Goal: Complete application form

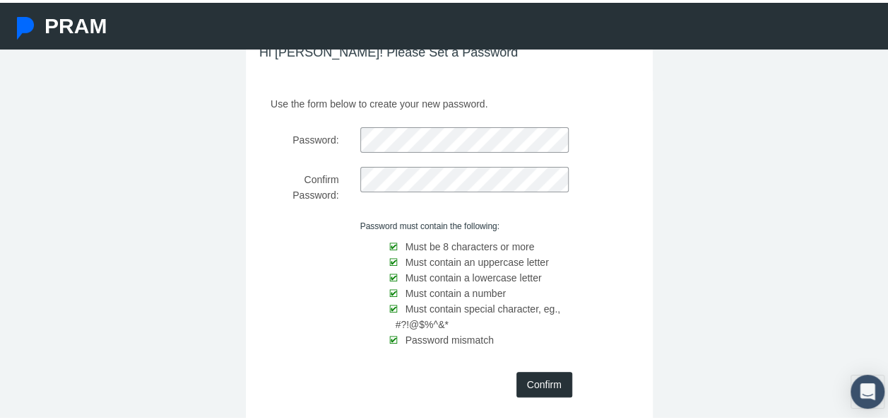
scroll to position [136, 0]
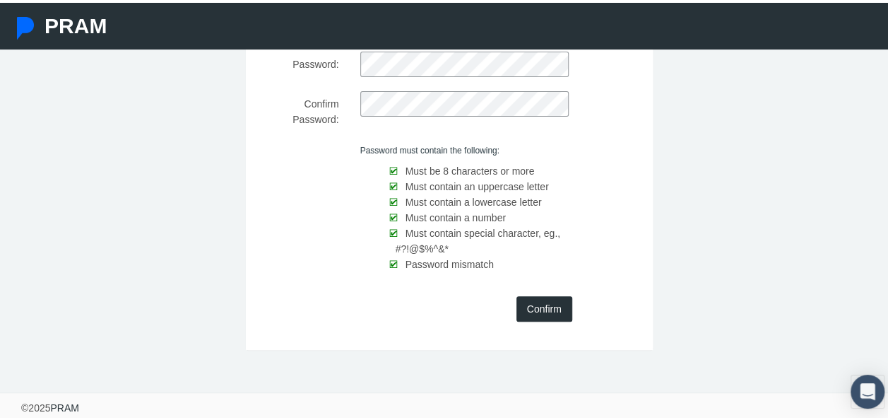
click at [547, 309] on input "Confirm" at bounding box center [544, 305] width 56 height 25
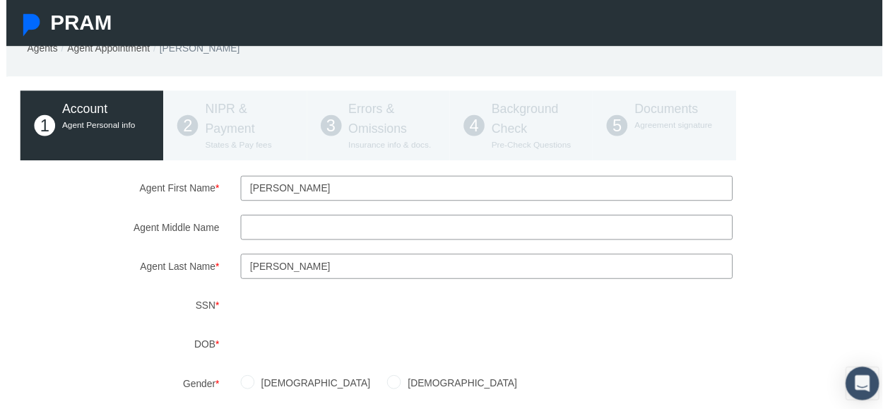
scroll to position [71, 0]
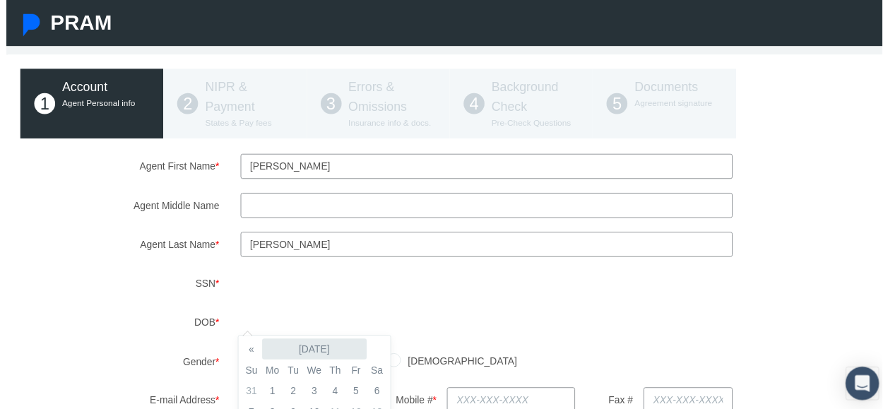
click at [301, 349] on th "September 2025" at bounding box center [312, 353] width 106 height 21
click at [304, 349] on th "2025" at bounding box center [310, 353] width 102 height 21
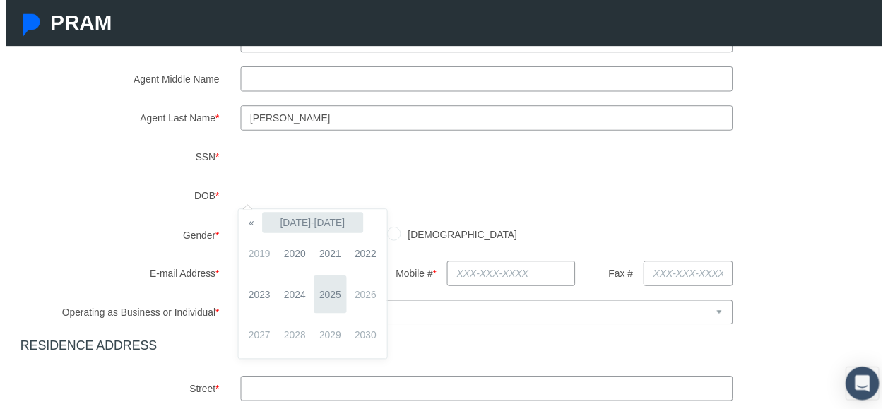
scroll to position [212, 0]
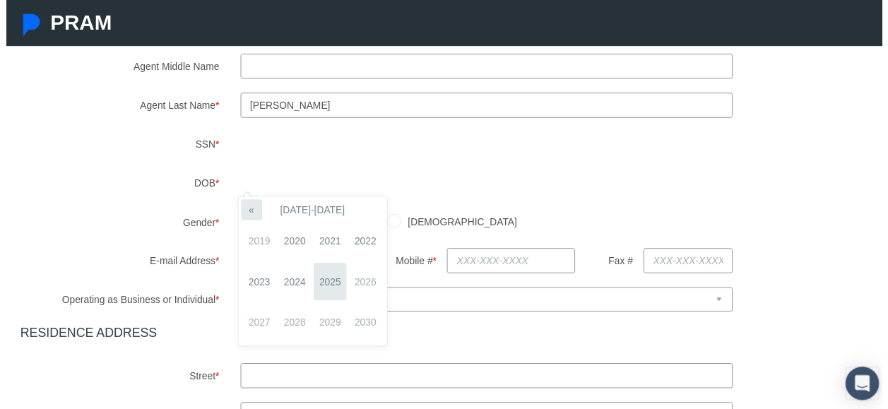
click at [252, 213] on th "«" at bounding box center [248, 212] width 21 height 21
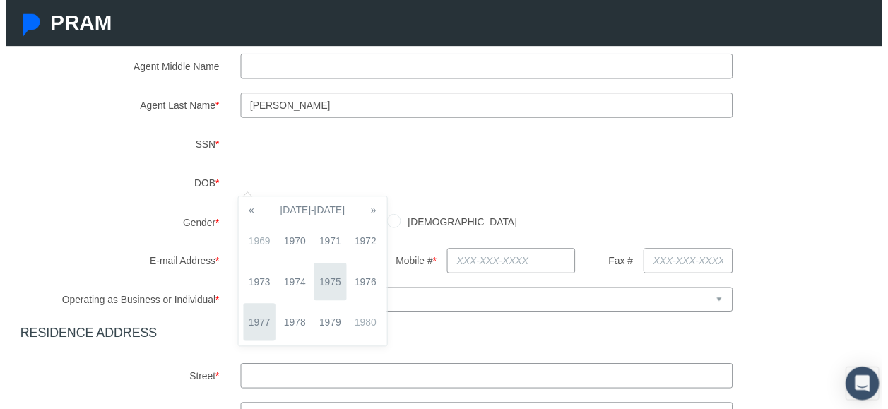
click at [257, 324] on span "1977" at bounding box center [256, 326] width 33 height 38
click at [356, 325] on span "Dec" at bounding box center [364, 326] width 33 height 38
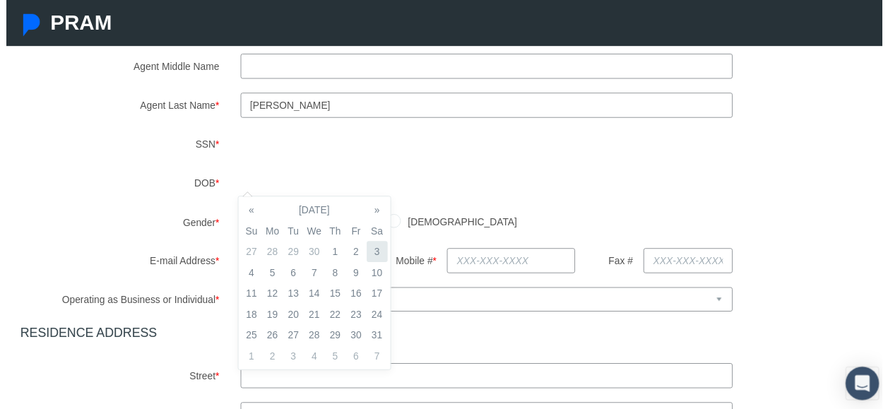
click at [376, 253] on td "3" at bounding box center [375, 254] width 21 height 21
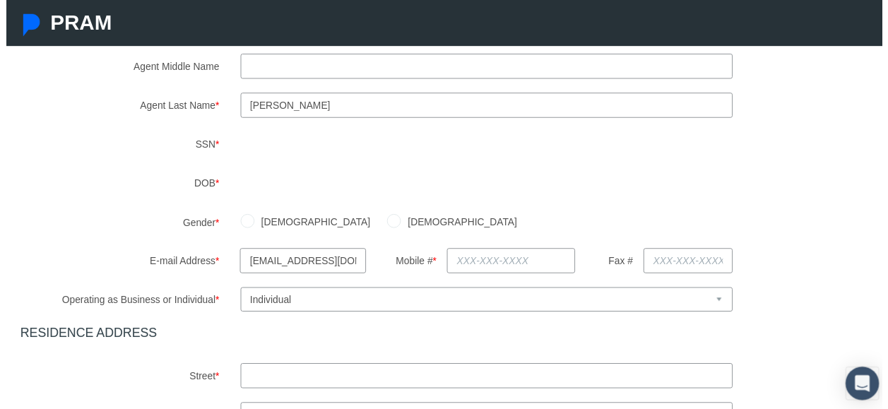
click at [462, 218] on div "Male Female" at bounding box center [561, 225] width 669 height 25
click at [386, 218] on input "Female" at bounding box center [393, 223] width 14 height 14
radio input "true"
click at [461, 263] on input "text" at bounding box center [512, 264] width 130 height 25
type input "716-998-2609"
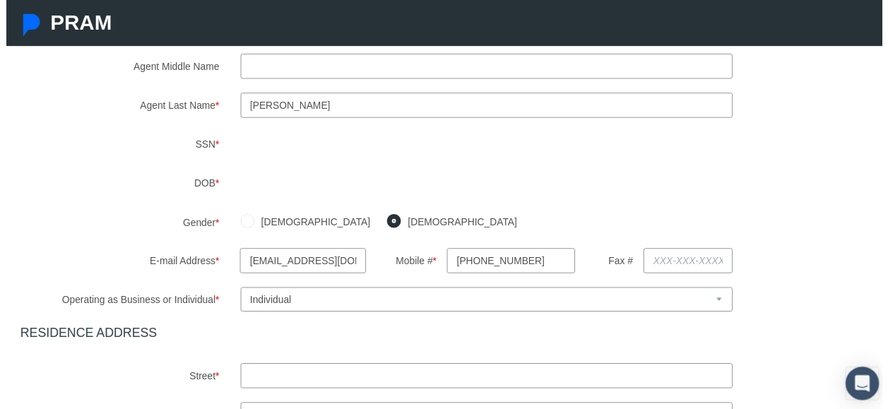
type input "301 Depew Ave"
type input "Buffalo"
select select "NY"
type input "14214"
type input "NY"
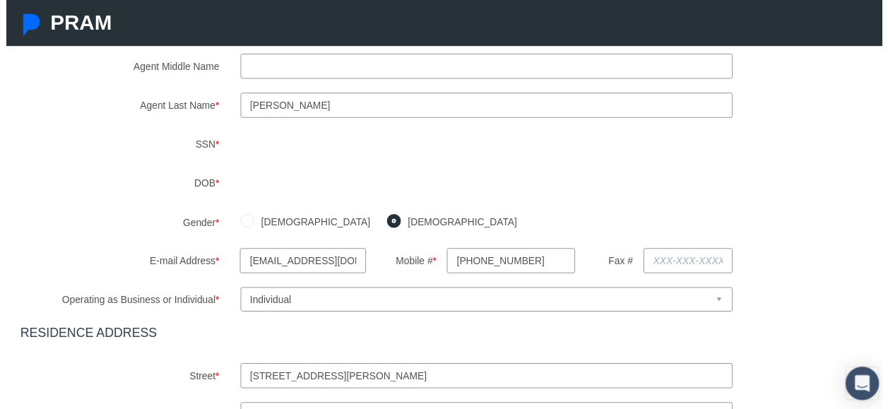
type input "716-998-2609"
click at [716, 305] on select "Select Business or Individual Business Individual" at bounding box center [486, 303] width 499 height 25
click at [237, 291] on select "Select Business or Individual Business Individual" at bounding box center [486, 303] width 499 height 25
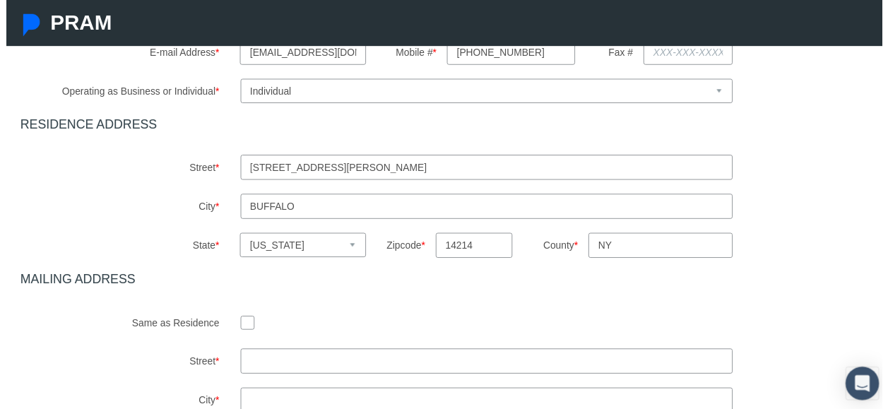
scroll to position [424, 0]
click at [244, 324] on input "checkbox" at bounding box center [244, 326] width 14 height 14
checkbox input "true"
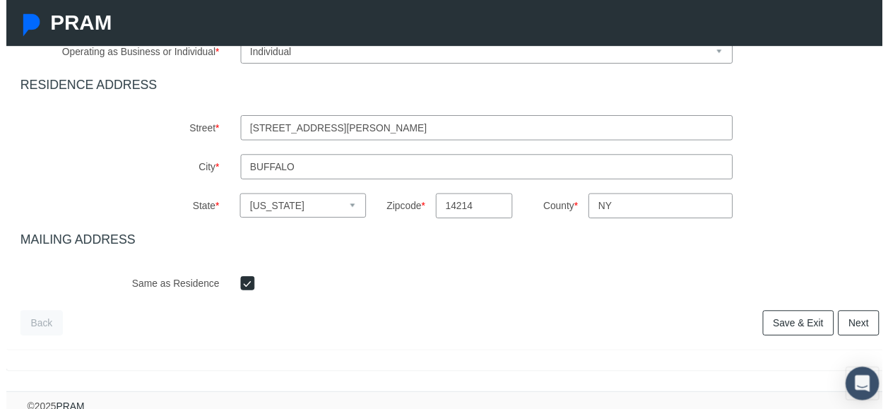
scroll to position [482, 0]
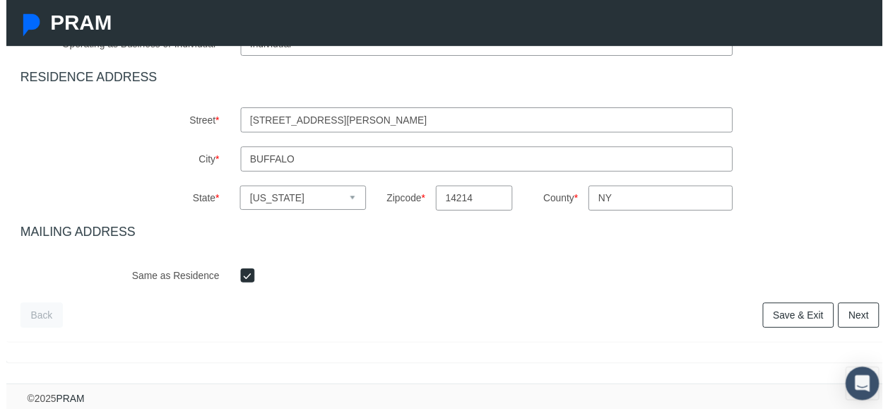
click at [786, 307] on link "Save & Exit" at bounding box center [803, 319] width 72 height 25
